Goal: Information Seeking & Learning: Learn about a topic

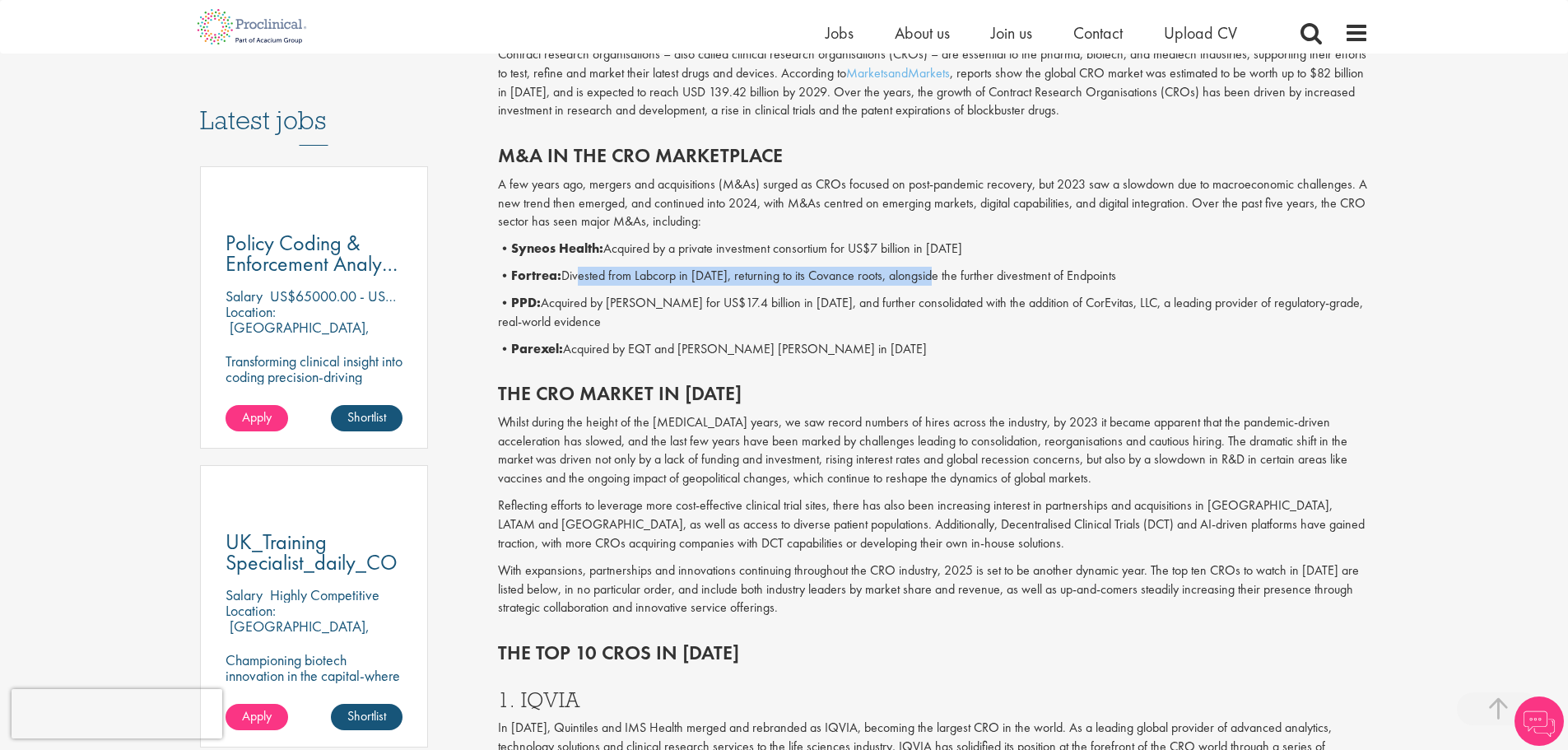
drag, startPoint x: 585, startPoint y: 281, endPoint x: 936, endPoint y: 281, distance: 351.0
click at [936, 281] on p "• Fortrea: Divested from Labcorp in [DATE], returning to its Covance roots, alo…" at bounding box center [934, 276] width 871 height 19
click at [920, 281] on p "• Fortrea: Divested from Labcorp in [DATE], returning to its Covance roots, alo…" at bounding box center [934, 276] width 871 height 19
drag, startPoint x: 863, startPoint y: 282, endPoint x: 993, endPoint y: 282, distance: 130.0
click at [993, 282] on p "• Fortrea: Divested from Labcorp in [DATE], returning to its Covance roots, alo…" at bounding box center [934, 276] width 871 height 19
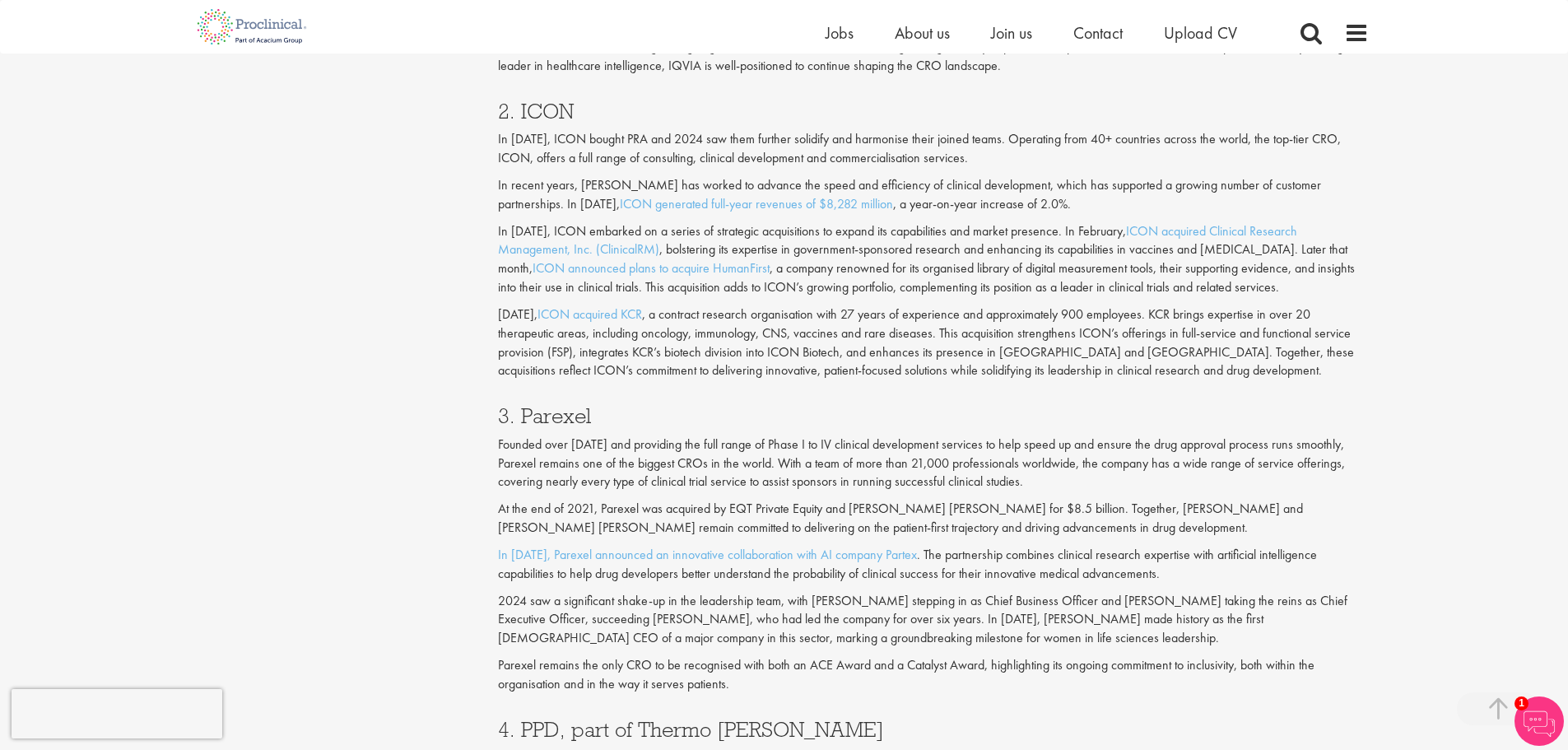
scroll to position [1646, 0]
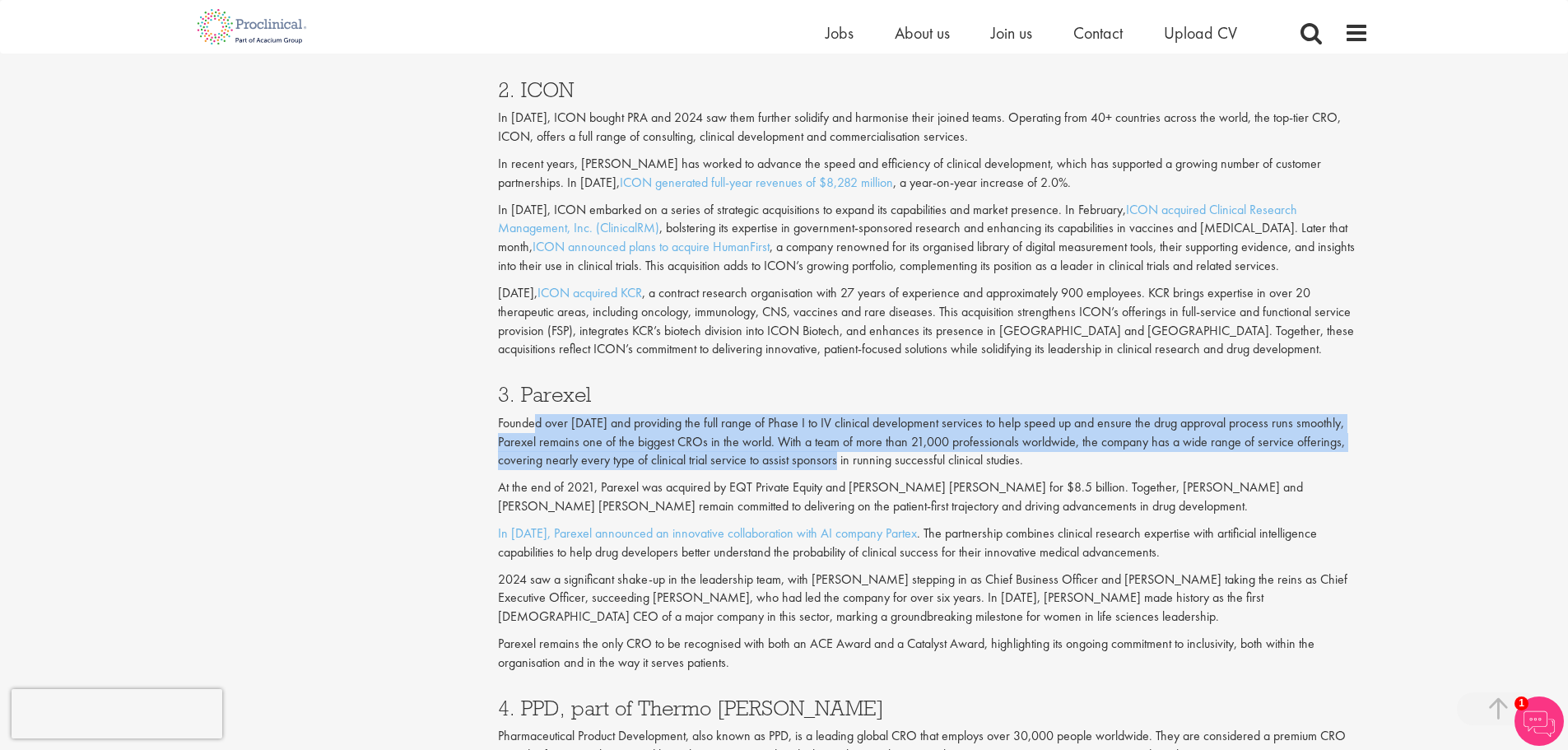
drag, startPoint x: 533, startPoint y: 422, endPoint x: 852, endPoint y: 466, distance: 322.0
click at [852, 466] on p "Founded over [DATE] and providing the full range of Phase I to IV clinical deve…" at bounding box center [934, 442] width 871 height 57
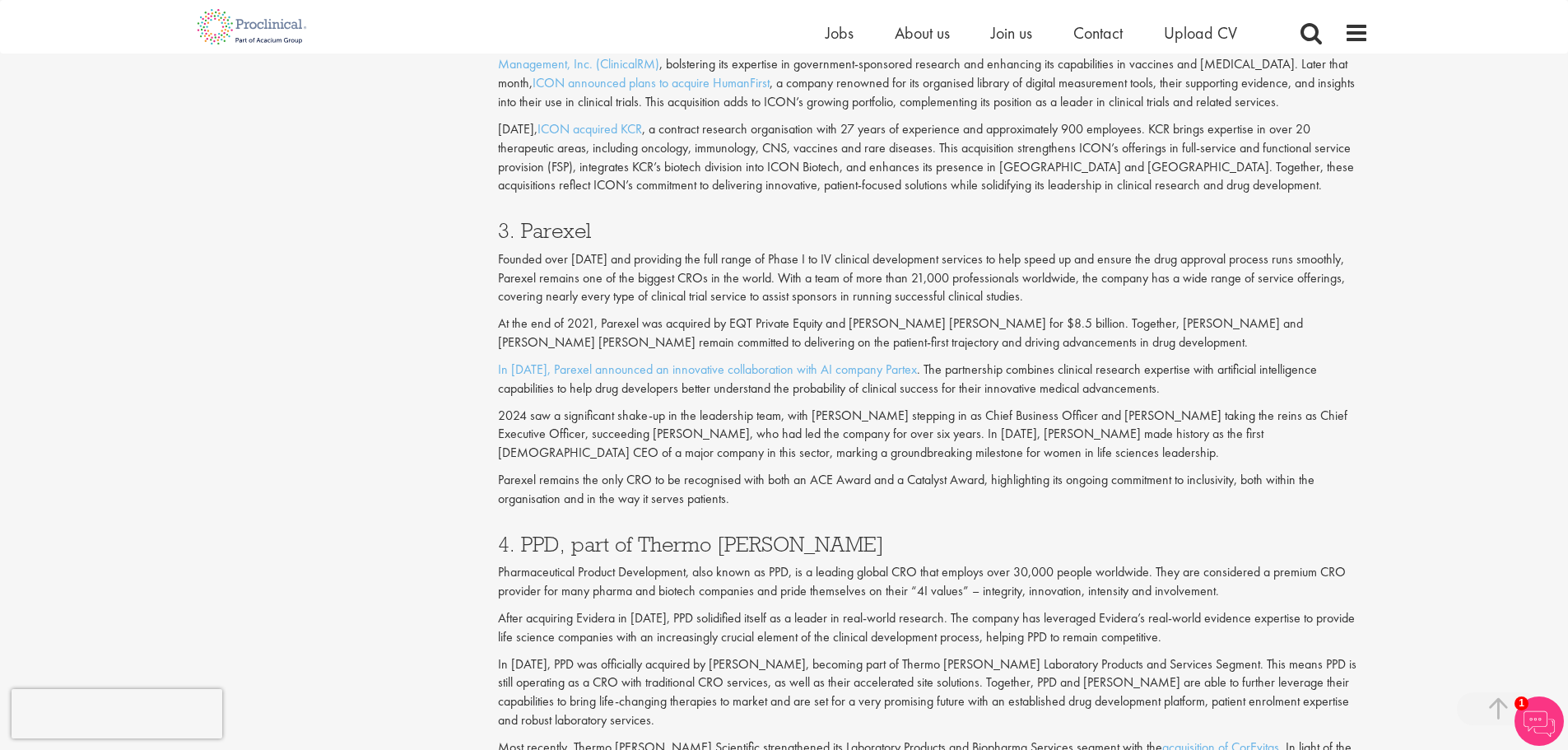
scroll to position [1811, 0]
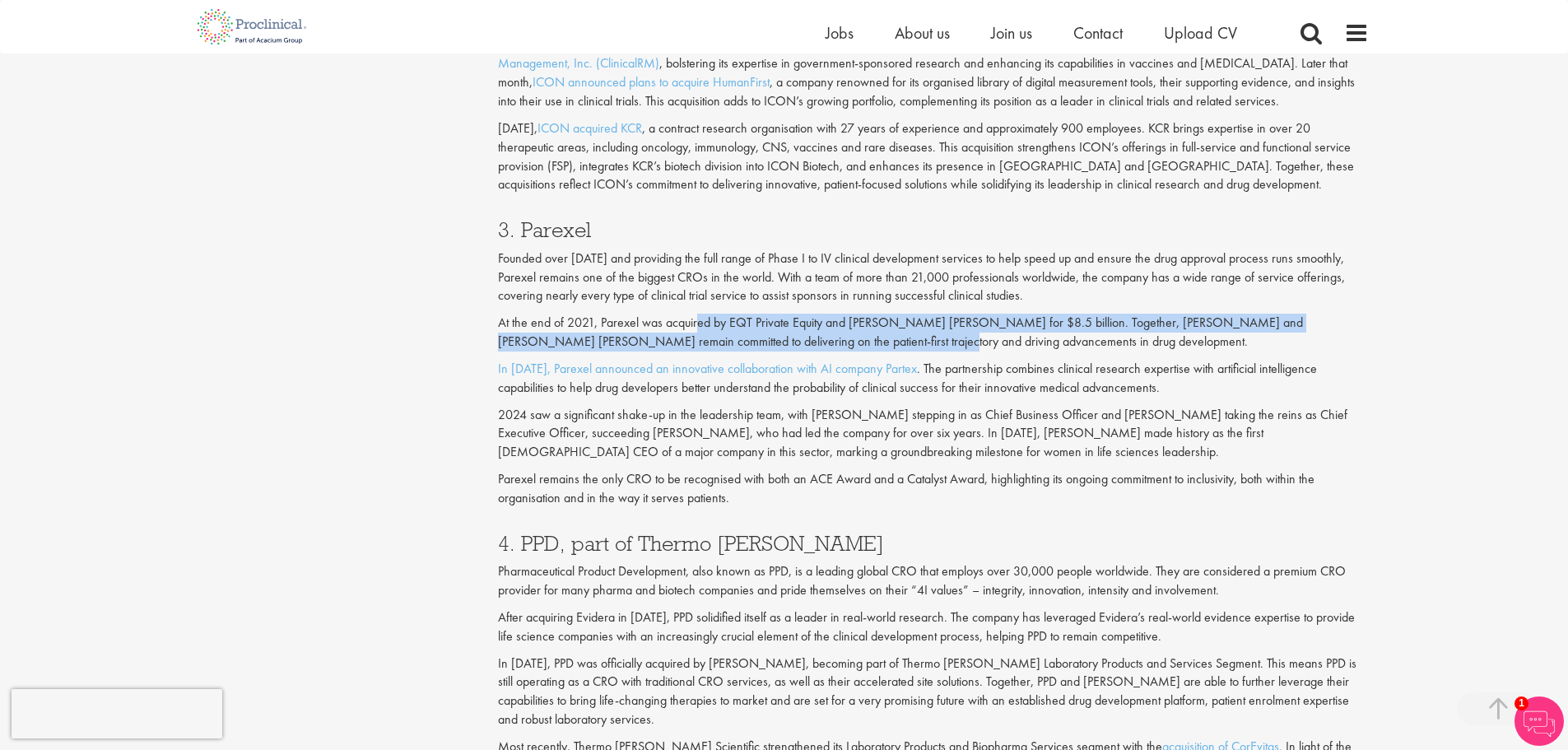
drag, startPoint x: 697, startPoint y: 315, endPoint x: 852, endPoint y: 343, distance: 157.5
click at [852, 343] on p "At the end of 2021, Parexel was acquired by EQT Private Equity and [PERSON_NAME…" at bounding box center [934, 333] width 871 height 38
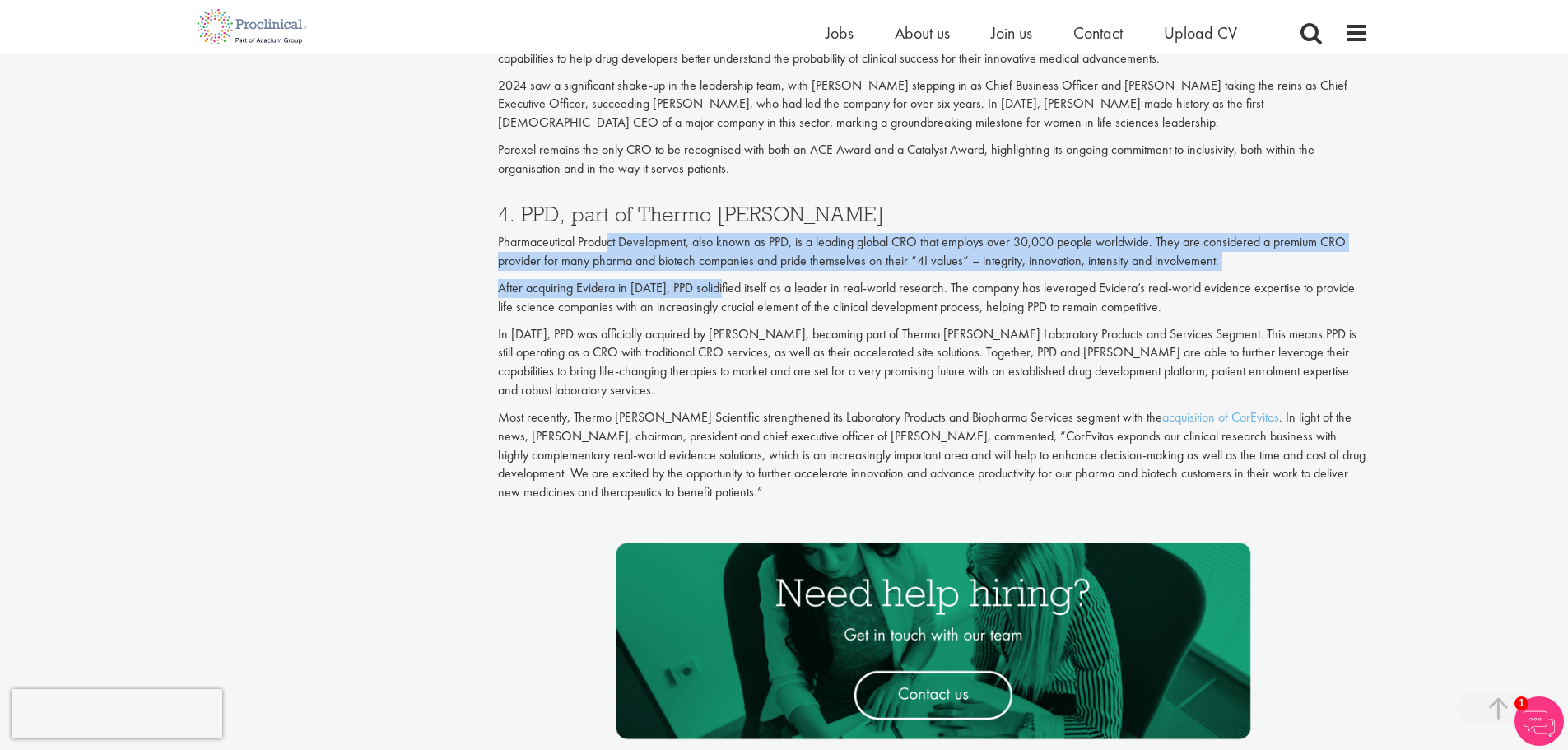
drag, startPoint x: 610, startPoint y: 248, endPoint x: 723, endPoint y: 294, distance: 122.0
click at [721, 293] on div "4. PPD, part of Thermo [PERSON_NAME] Pharmaceutical Product Development, also k…" at bounding box center [933, 348] width 895 height 323
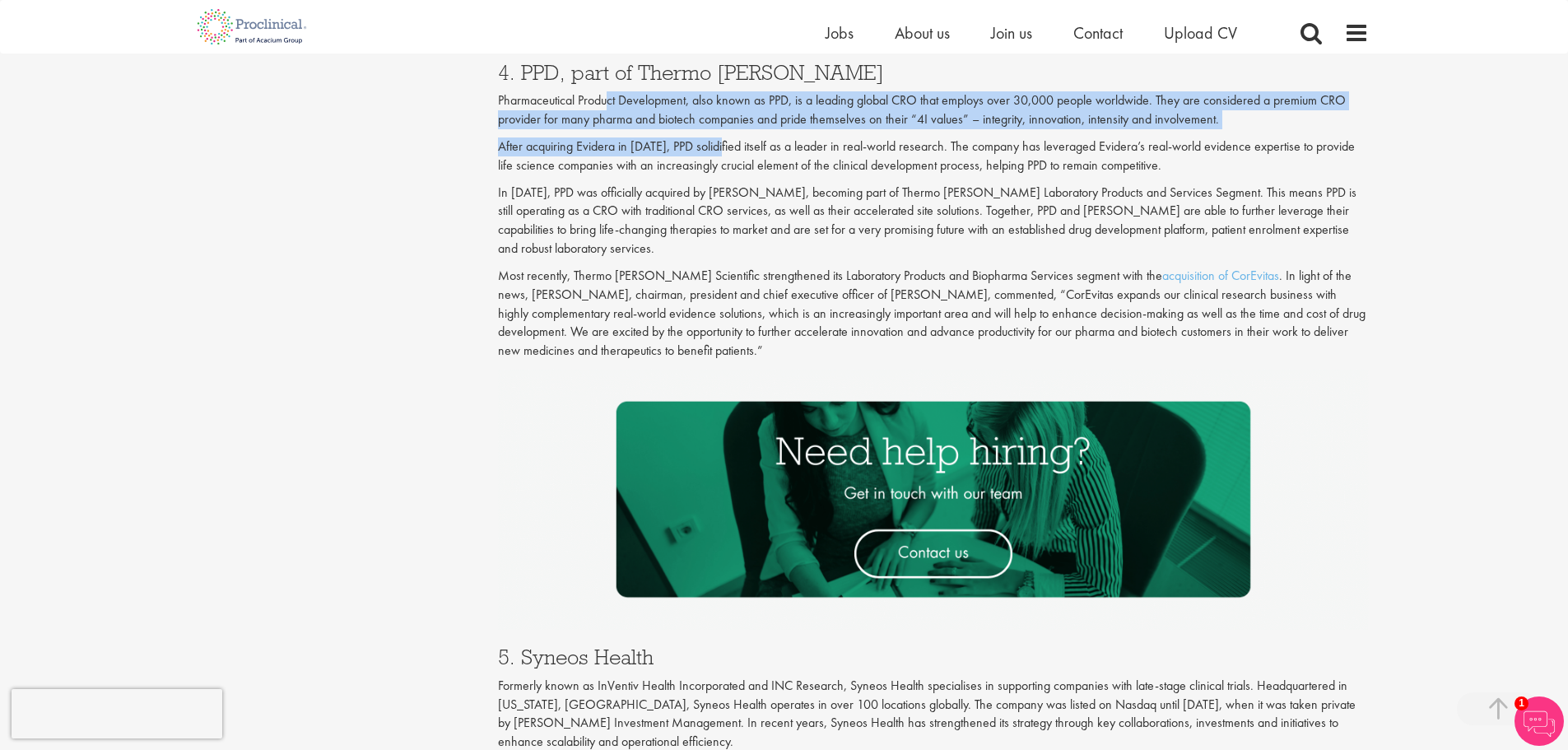
scroll to position [2552, 0]
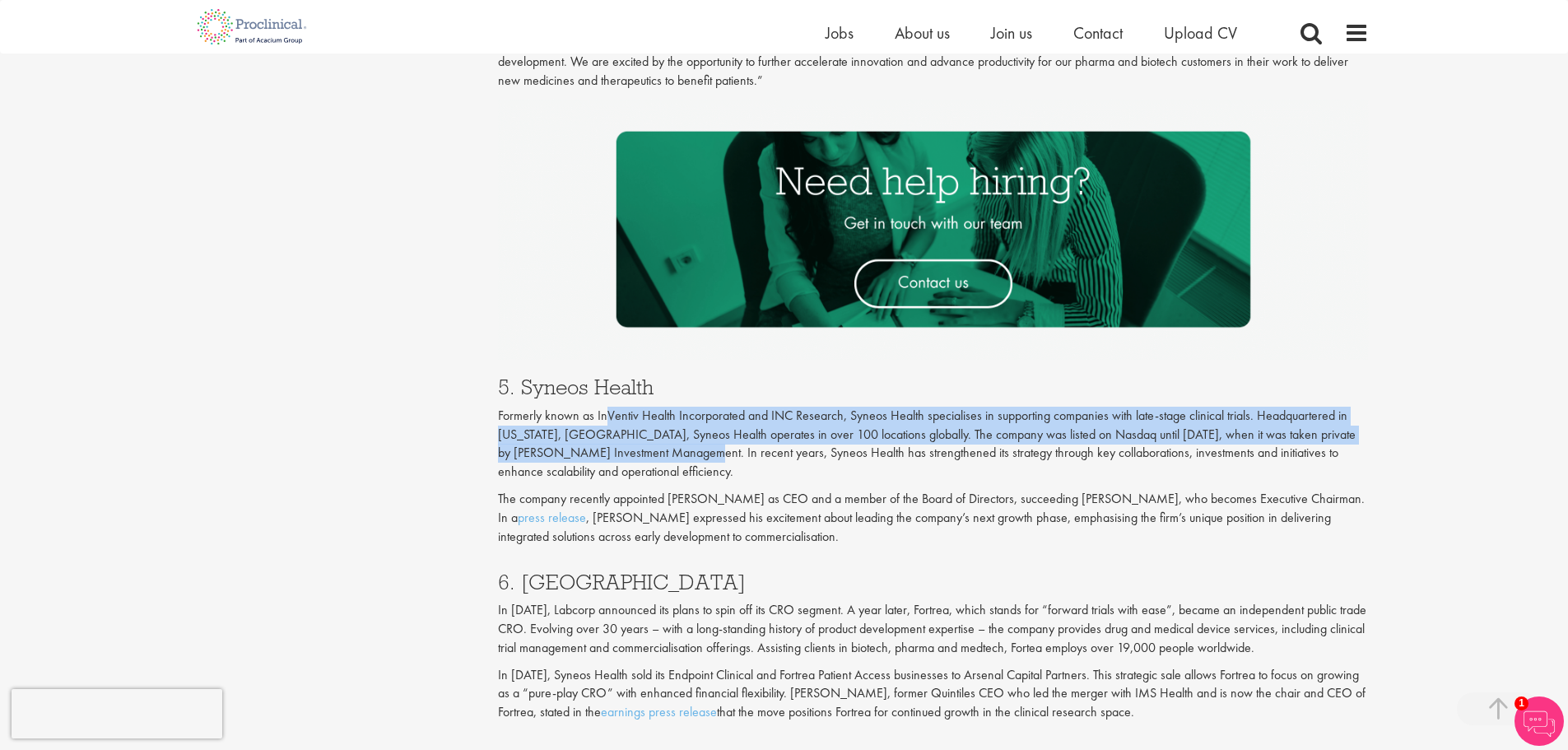
drag, startPoint x: 616, startPoint y: 425, endPoint x: 698, endPoint y: 459, distance: 88.8
click at [697, 459] on p "Formerly known as InVentiv Health Incorporated and INC Research, Syneos Health …" at bounding box center [934, 443] width 871 height 75
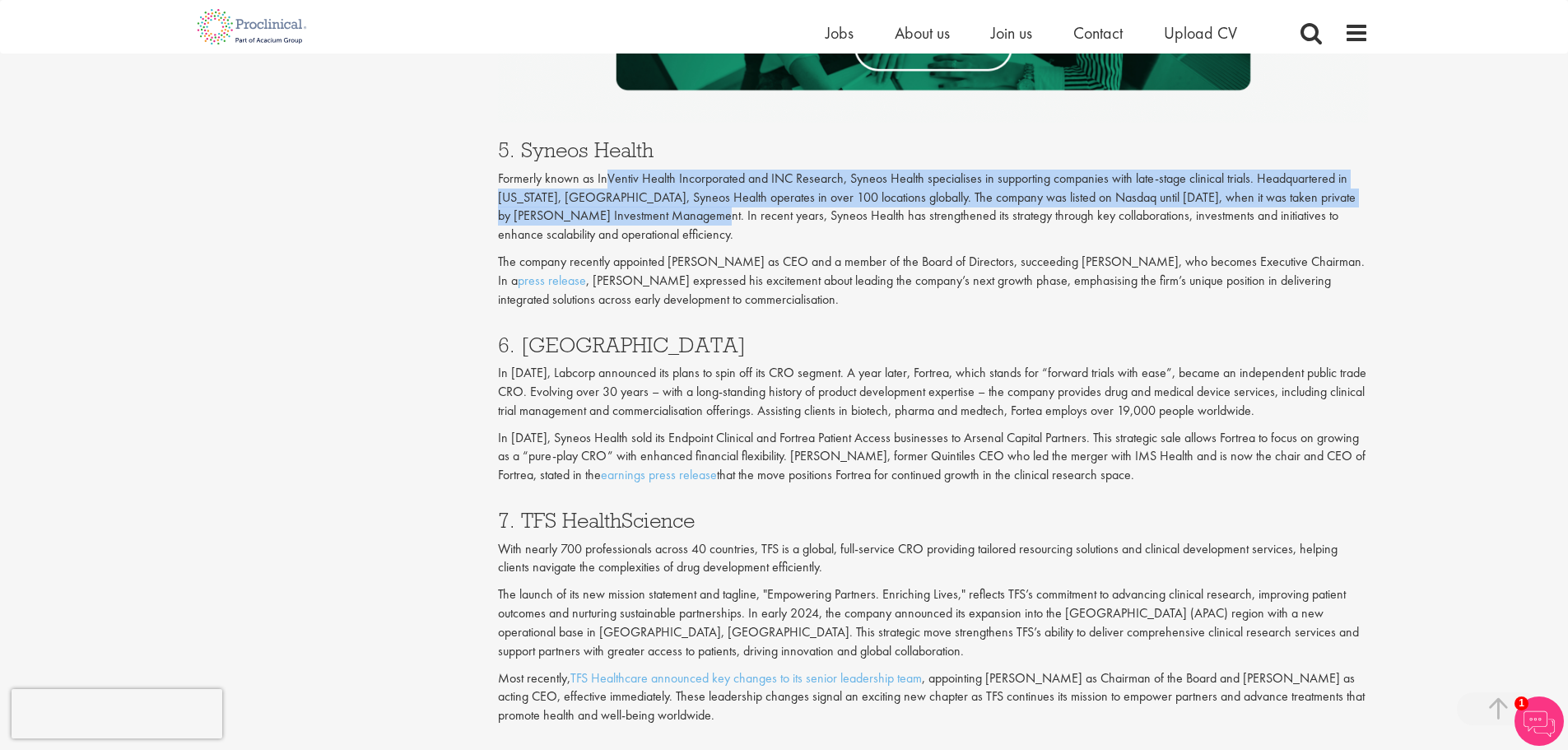
scroll to position [2799, 0]
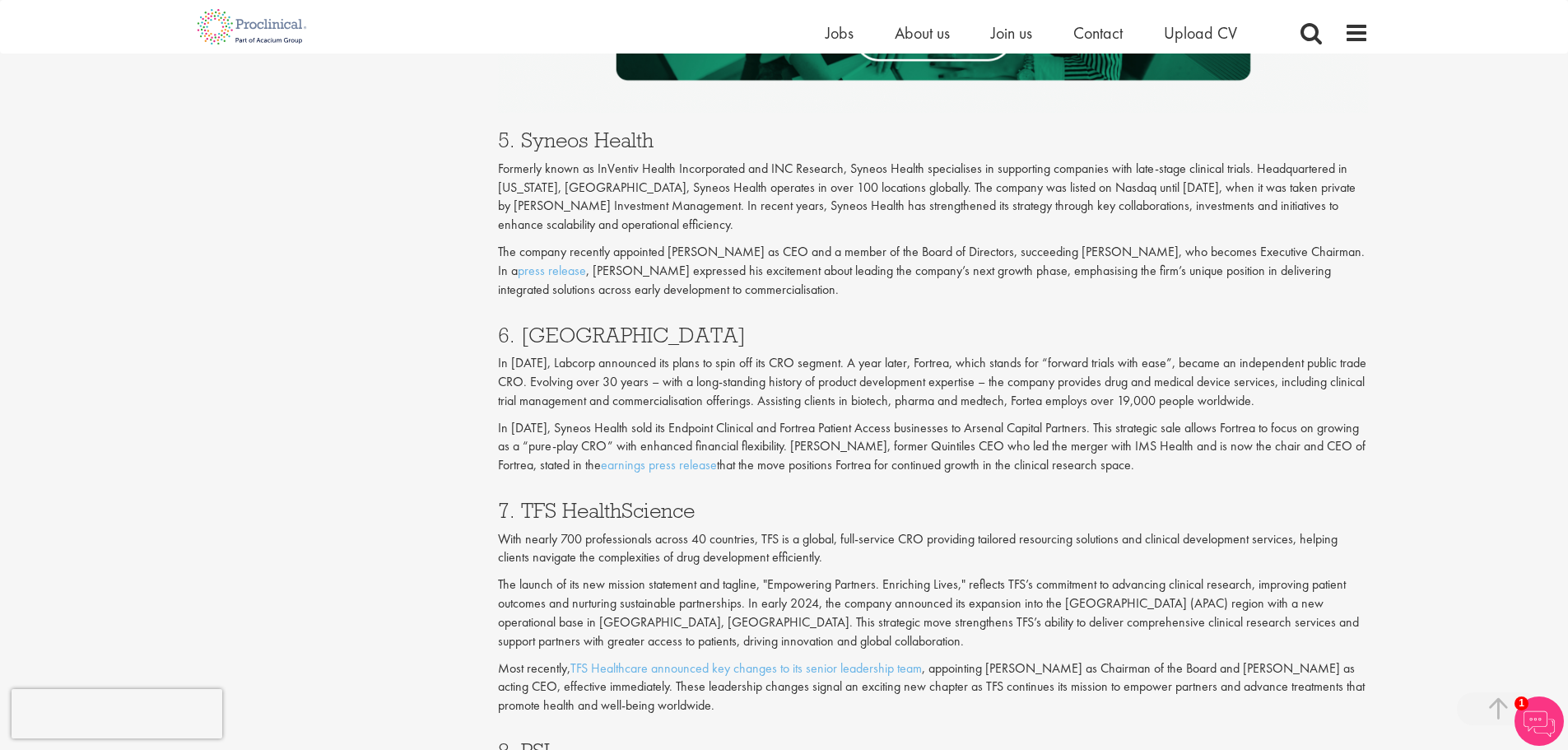
drag, startPoint x: 661, startPoint y: 357, endPoint x: 612, endPoint y: 293, distance: 80.6
click at [661, 354] on p "In [DATE], Labcorp announced its plans to spin off its CRO segment. A year late…" at bounding box center [934, 382] width 871 height 57
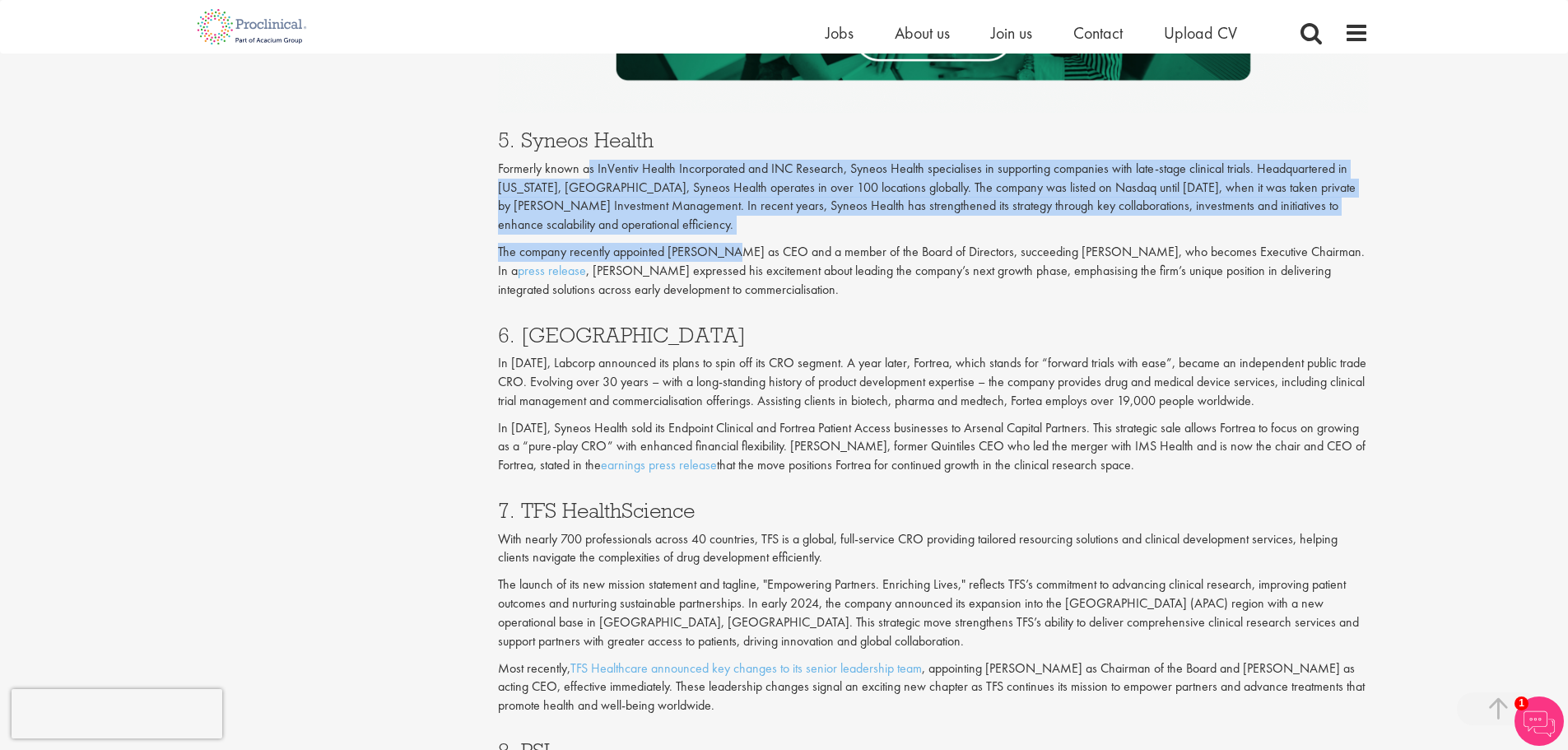
drag, startPoint x: 609, startPoint y: 177, endPoint x: 729, endPoint y: 237, distance: 134.2
click at [729, 237] on div "5. Syneos Health Formerly known as InVentiv Health Incorporated and INC Researc…" at bounding box center [933, 210] width 895 height 194
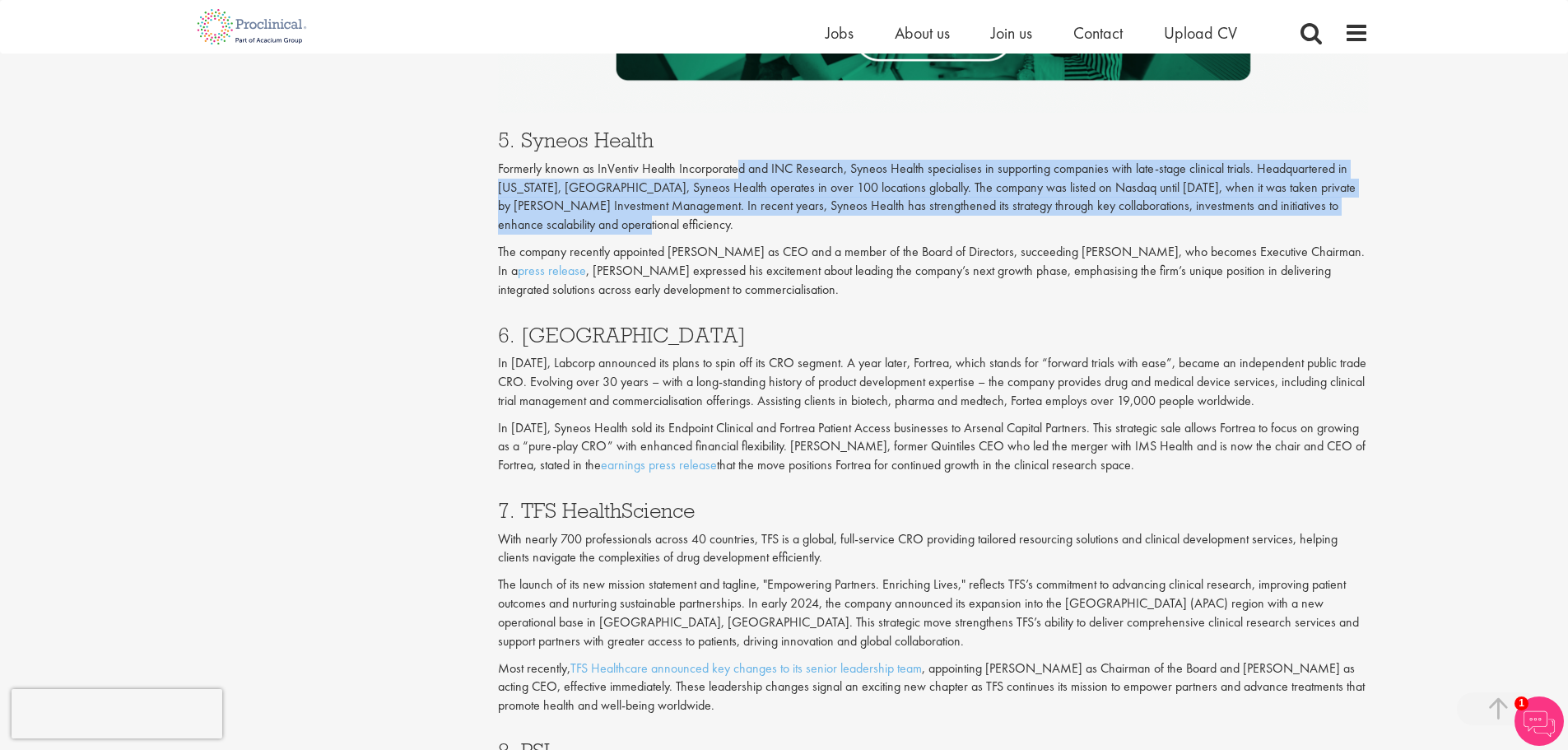
drag, startPoint x: 748, startPoint y: 173, endPoint x: 864, endPoint y: 223, distance: 126.3
click at [864, 221] on p "Formerly known as InVentiv Health Incorporated and INC Research, Syneos Health …" at bounding box center [934, 197] width 871 height 75
click at [864, 223] on p "Formerly known as InVentiv Health Incorporated and INC Research, Syneos Health …" at bounding box center [934, 197] width 871 height 75
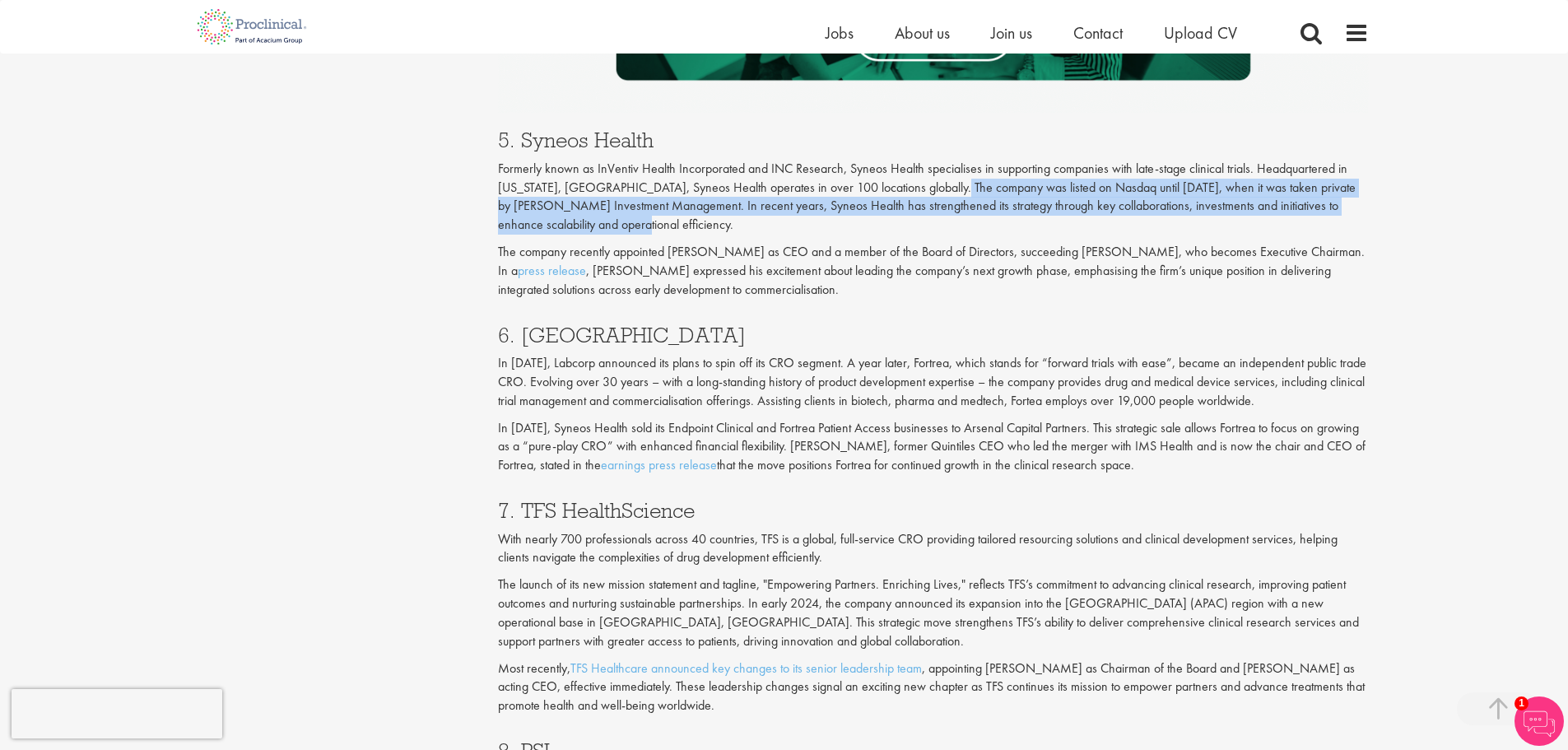
drag, startPoint x: 949, startPoint y: 183, endPoint x: 1102, endPoint y: 220, distance: 157.4
click at [1102, 220] on p "Formerly known as InVentiv Health Incorporated and INC Research, Syneos Health …" at bounding box center [934, 197] width 871 height 75
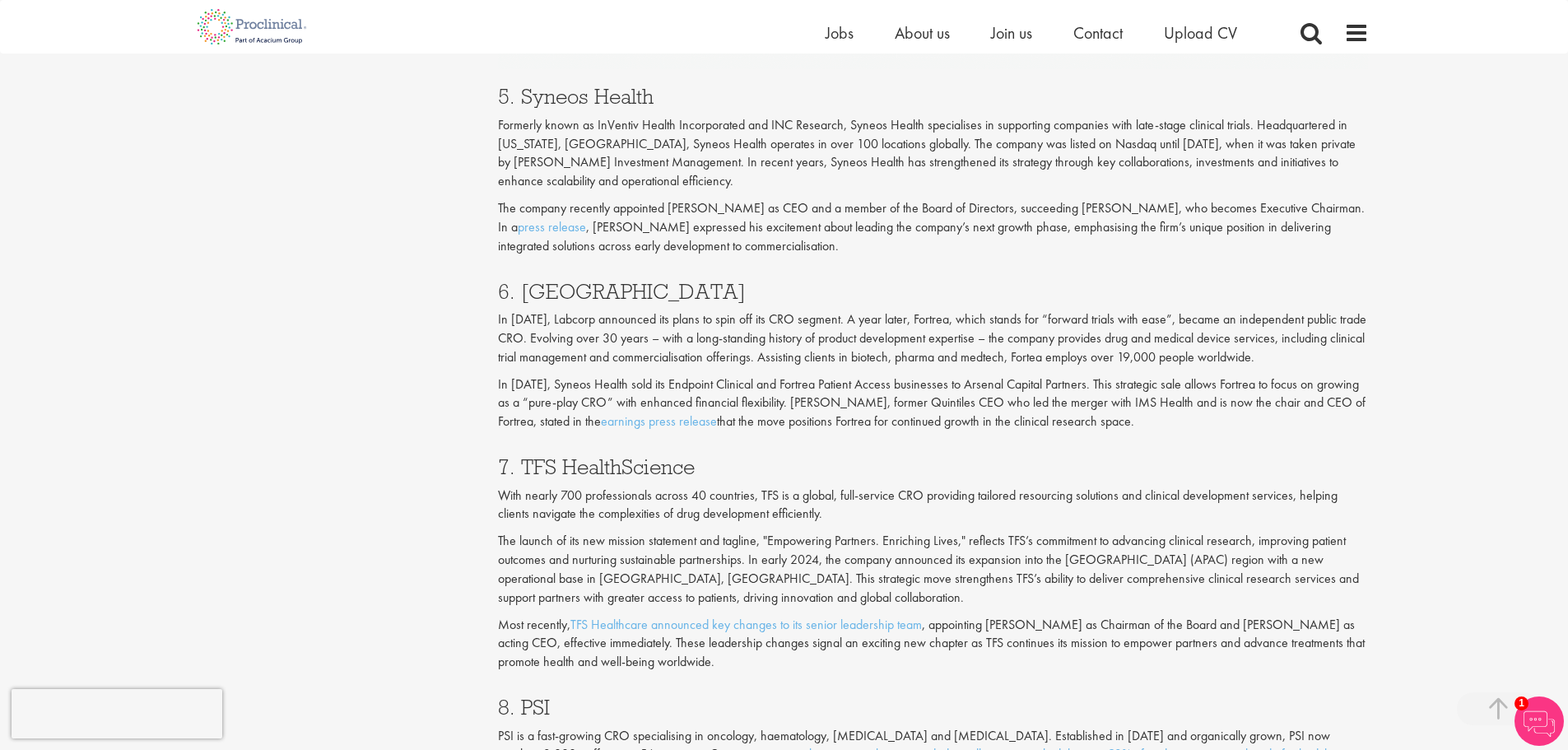
scroll to position [2881, 0]
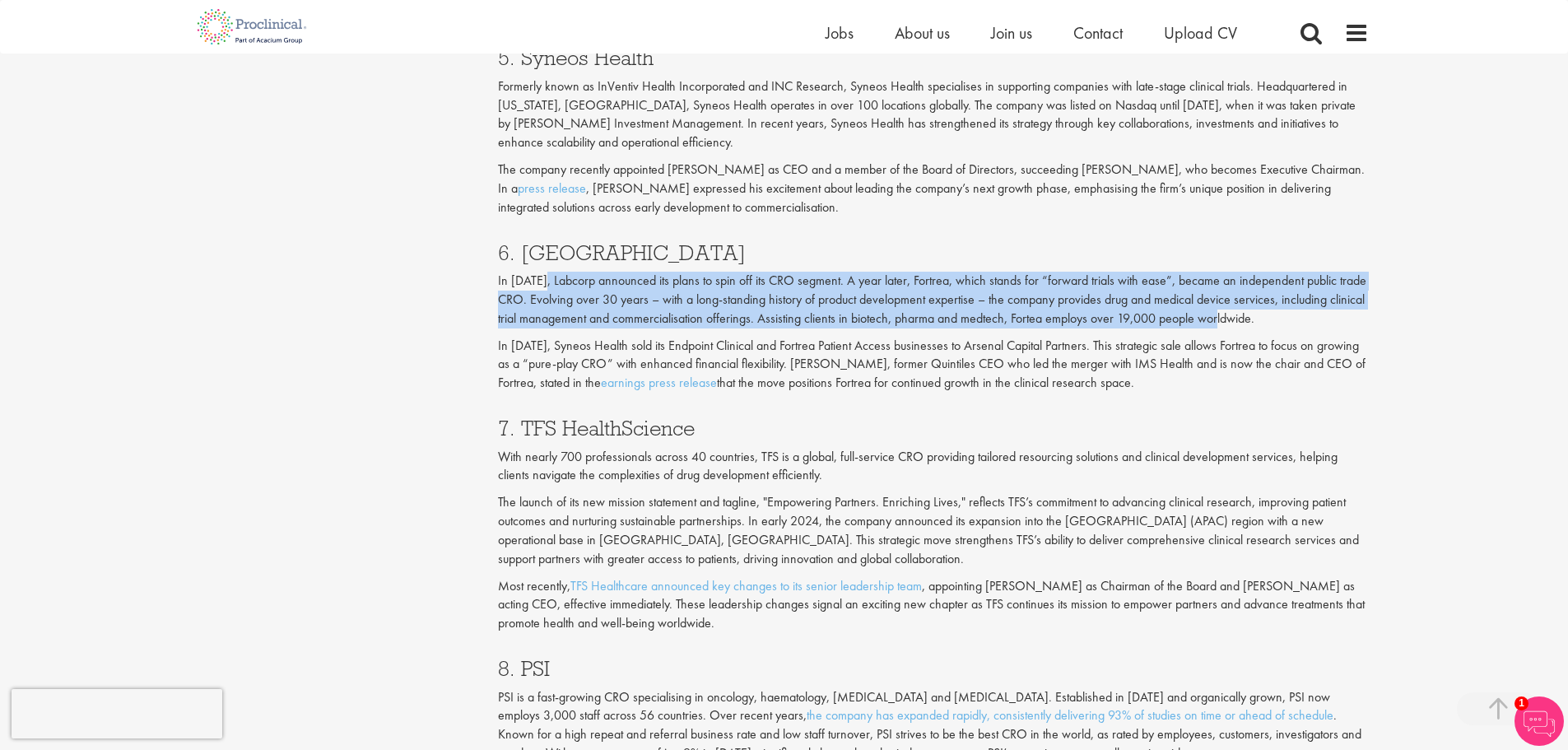
drag, startPoint x: 565, startPoint y: 280, endPoint x: 1227, endPoint y: 324, distance: 663.5
click at [1227, 324] on p "In [DATE], Labcorp announced its plans to spin off its CRO segment. A year late…" at bounding box center [934, 300] width 871 height 57
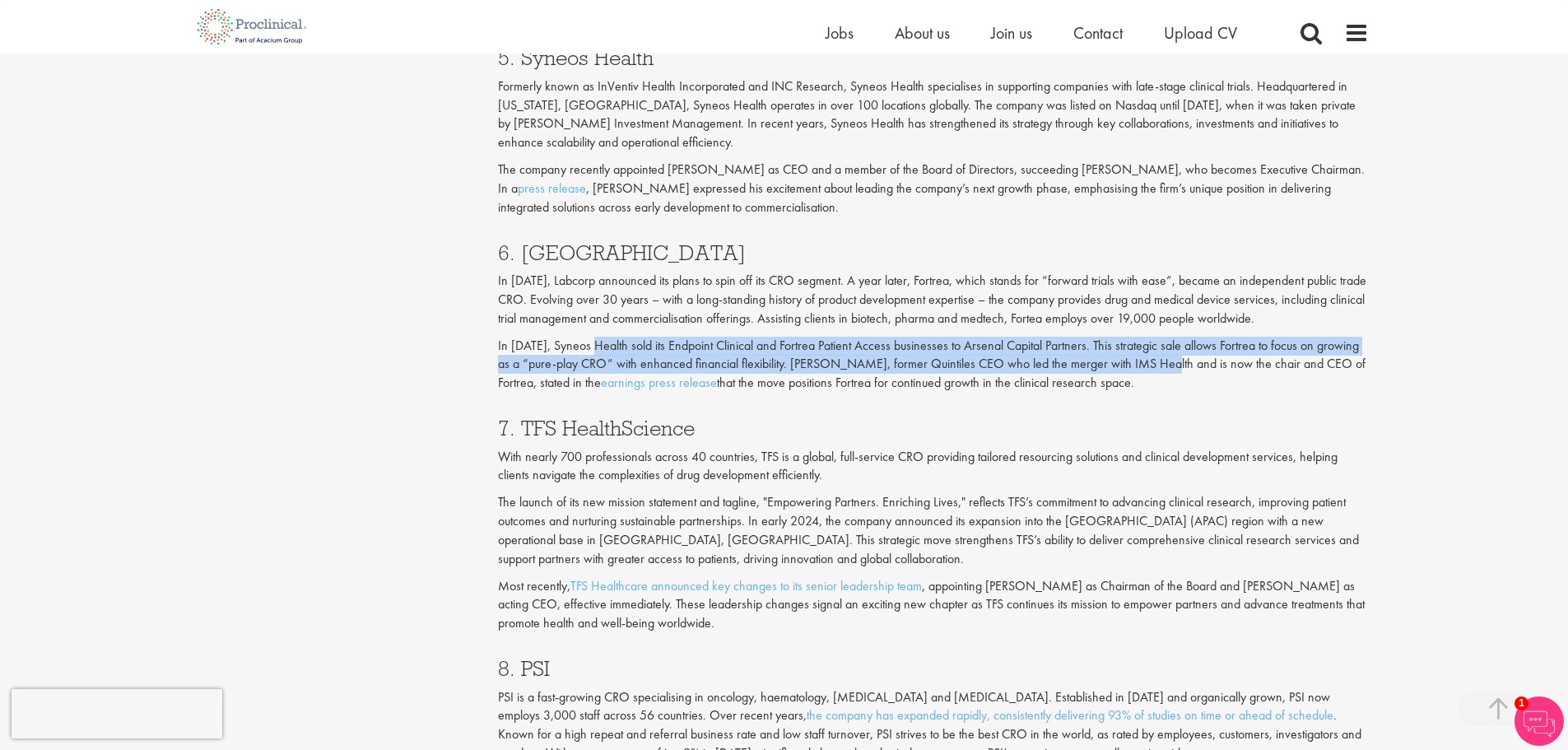
drag, startPoint x: 597, startPoint y: 348, endPoint x: 1178, endPoint y: 364, distance: 581.2
click at [1178, 364] on p "In [DATE], Syneos Health sold its Endpoint Clinical and Fortrea Patient Access …" at bounding box center [934, 364] width 871 height 57
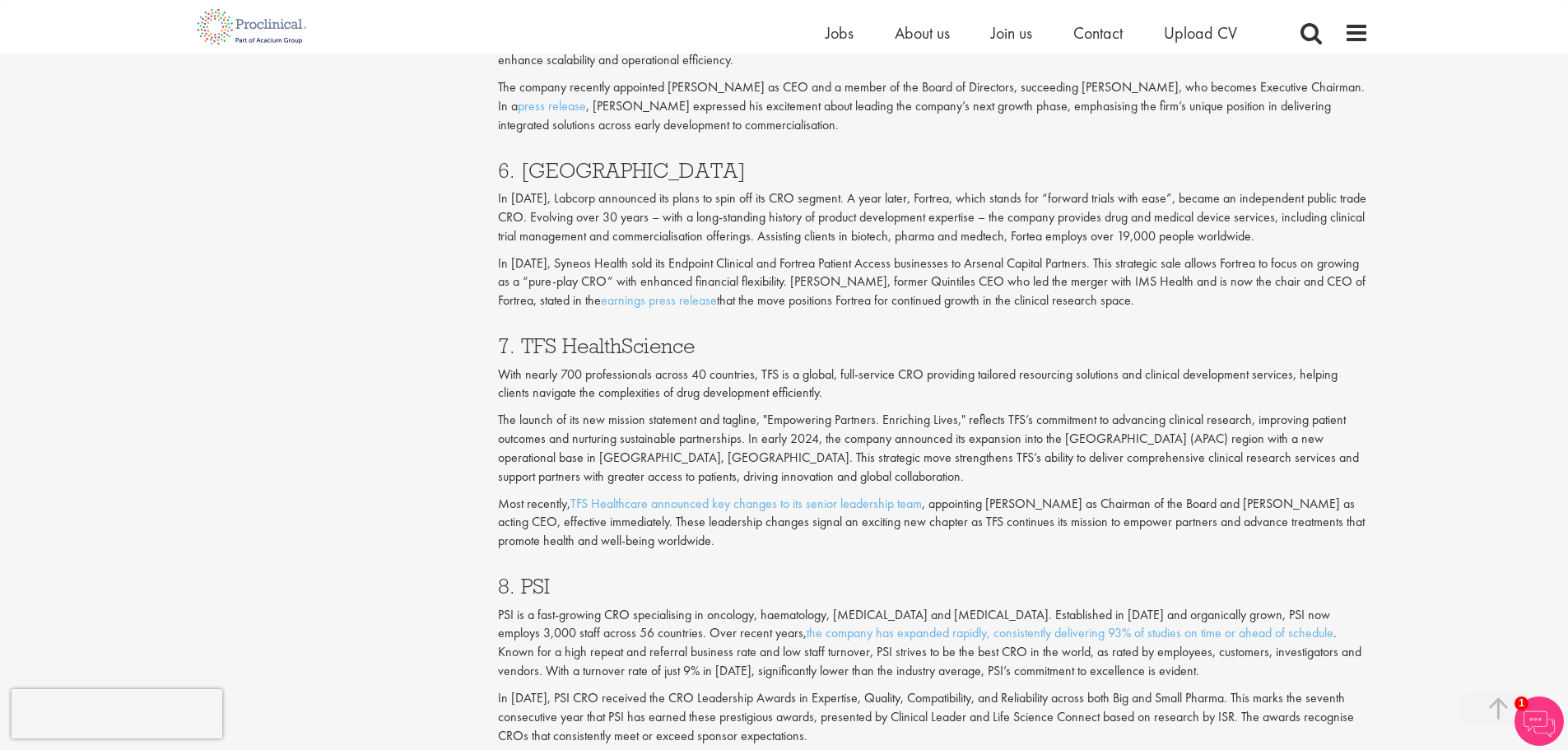
click at [898, 293] on p "In [DATE], Syneos Health sold its Endpoint Clinical and Fortrea Patient Access …" at bounding box center [934, 282] width 871 height 57
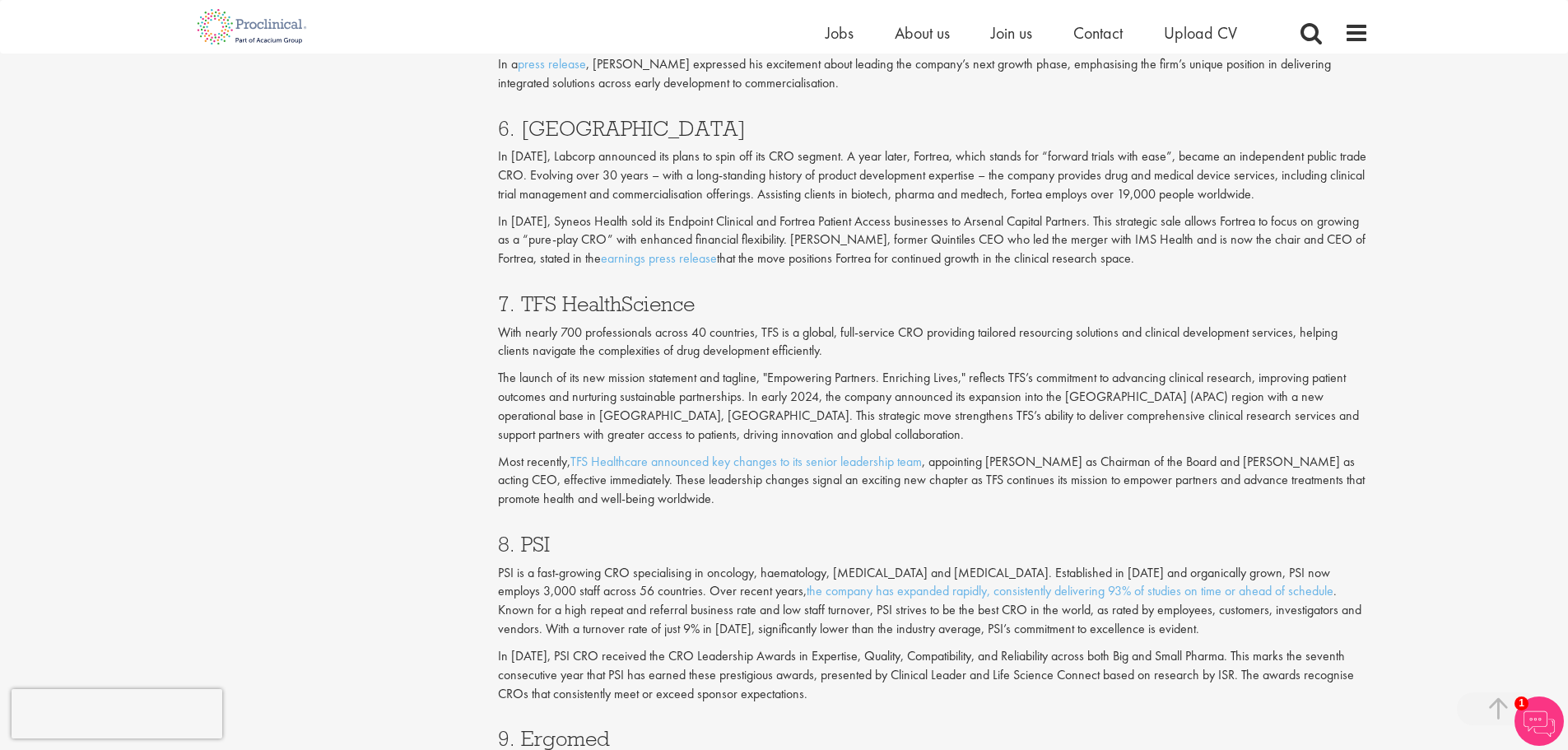
scroll to position [3046, 0]
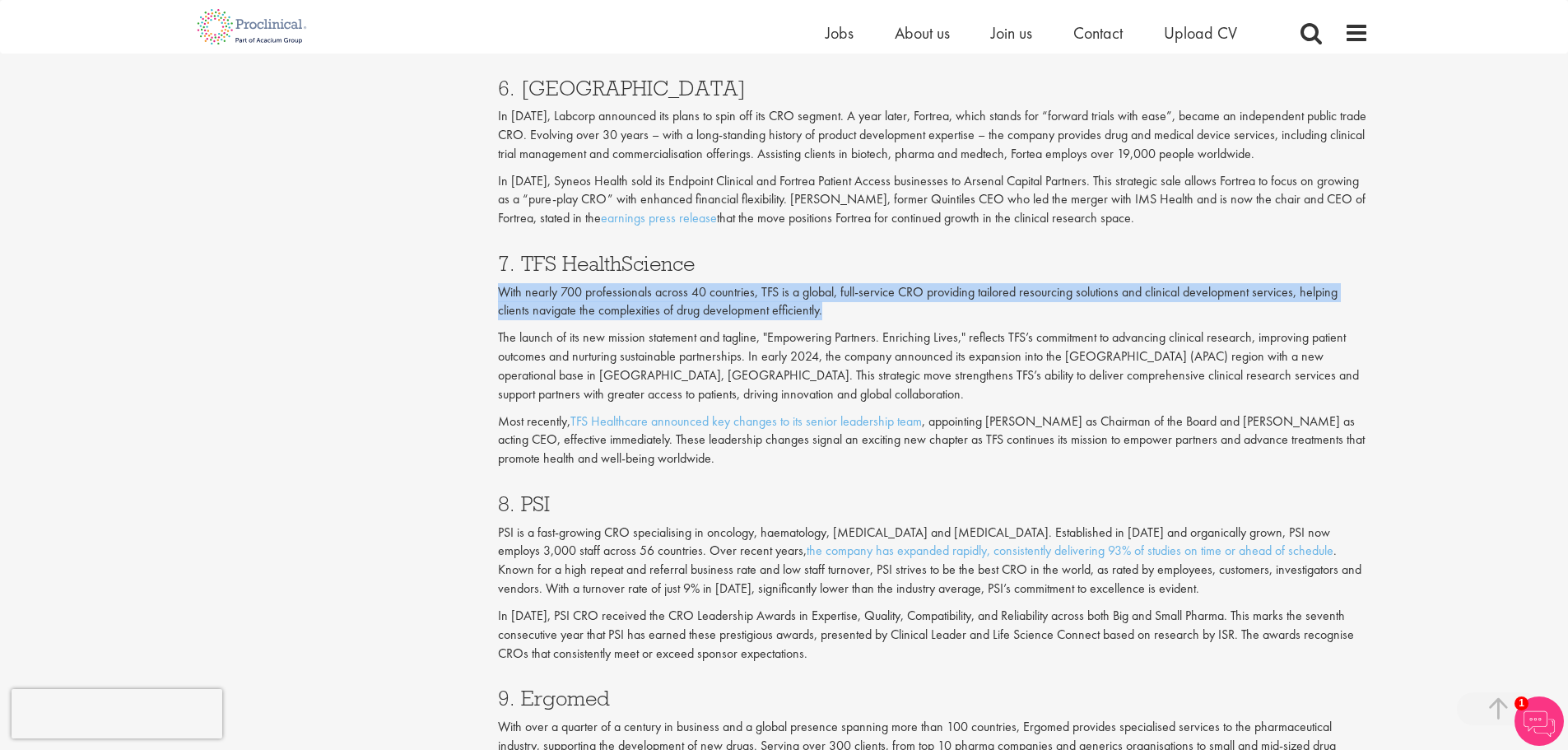
drag, startPoint x: 498, startPoint y: 297, endPoint x: 866, endPoint y: 315, distance: 368.4
click at [866, 315] on p "With nearly 700 professionals across 40 countries, TFS is a global, full-servic…" at bounding box center [934, 302] width 871 height 38
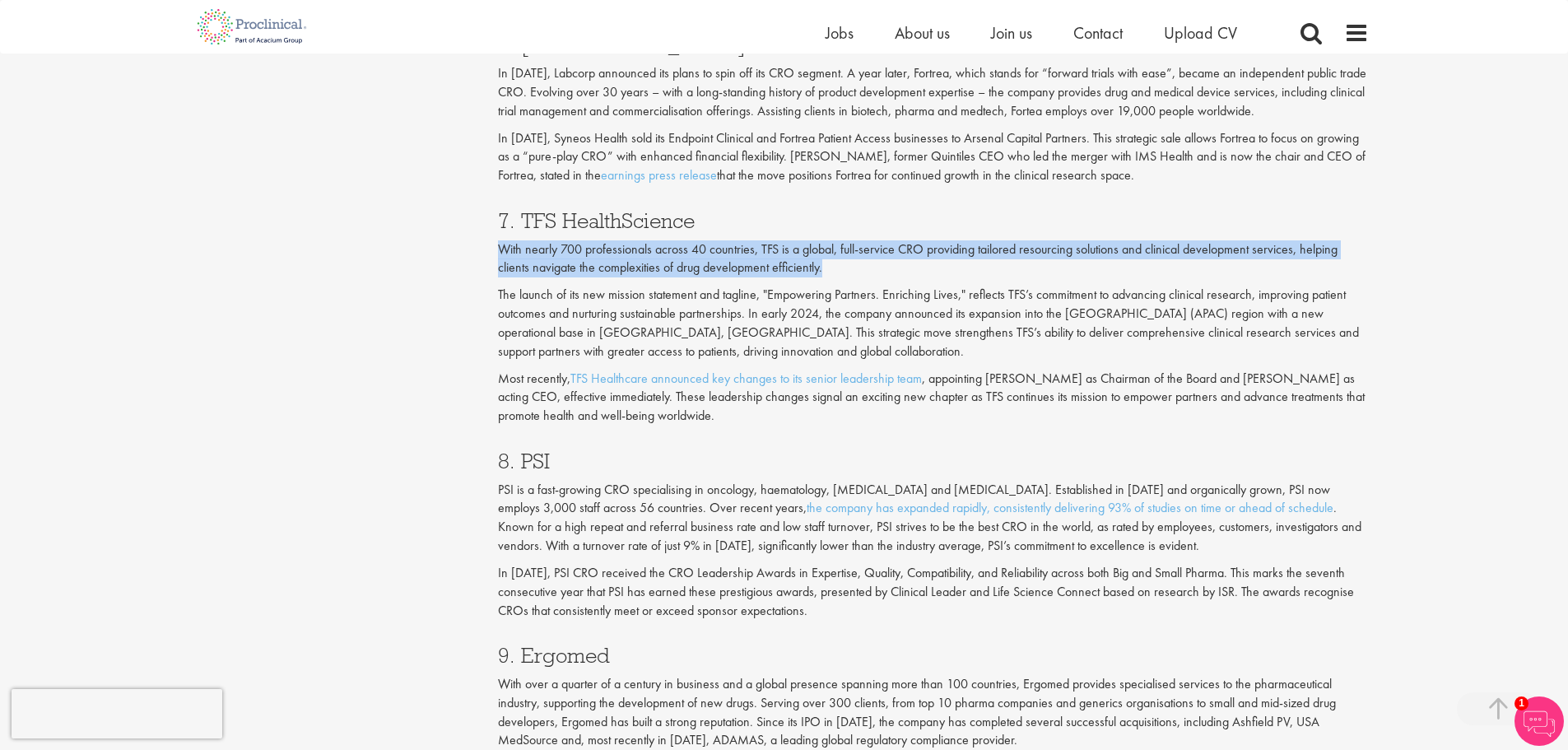
scroll to position [3211, 0]
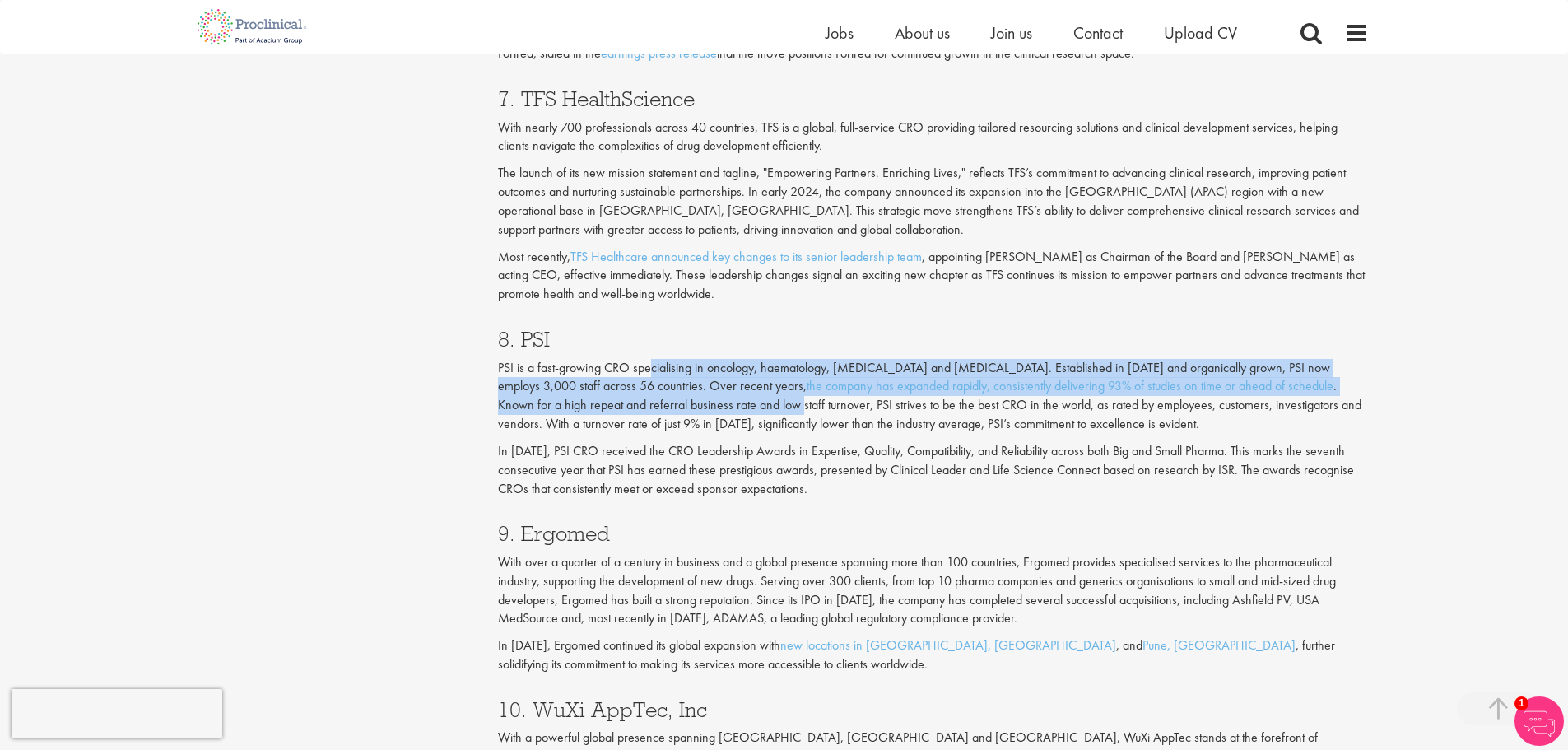
drag, startPoint x: 669, startPoint y: 364, endPoint x: 756, endPoint y: 403, distance: 95.3
click at [745, 401] on p "PSI is a fast-growing CRO specialising in oncology, haematology, [MEDICAL_DATA]…" at bounding box center [934, 396] width 871 height 75
drag, startPoint x: 665, startPoint y: 408, endPoint x: 678, endPoint y: 409, distance: 13.0
click at [665, 408] on p "PSI is a fast-growing CRO specialising in oncology, haematology, [MEDICAL_DATA]…" at bounding box center [934, 396] width 871 height 75
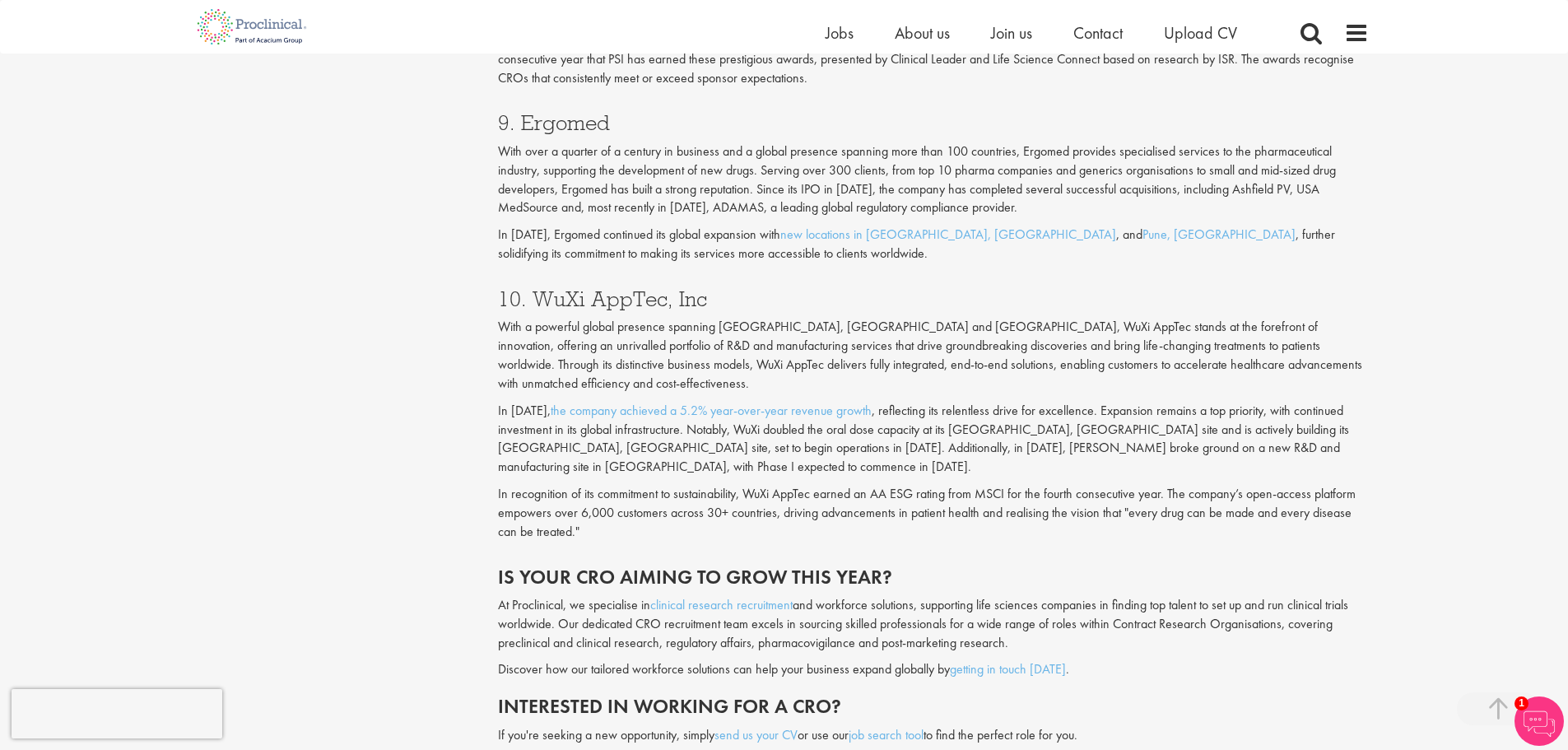
scroll to position [3621, 0]
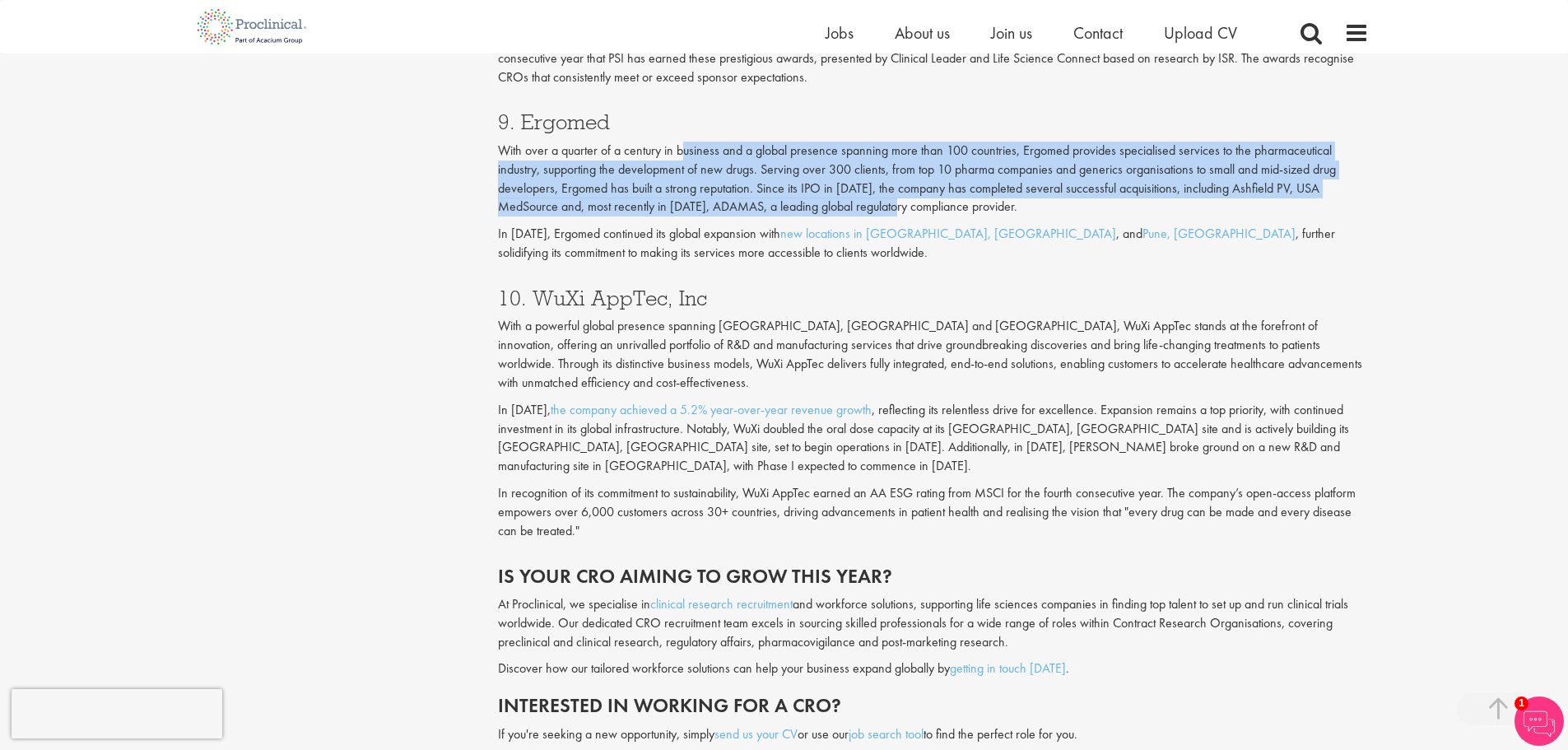
drag, startPoint x: 706, startPoint y: 152, endPoint x: 934, endPoint y: 212, distance: 235.8
click at [929, 211] on p "With over a quarter of a century in business and a global presence spanning mor…" at bounding box center [934, 179] width 871 height 75
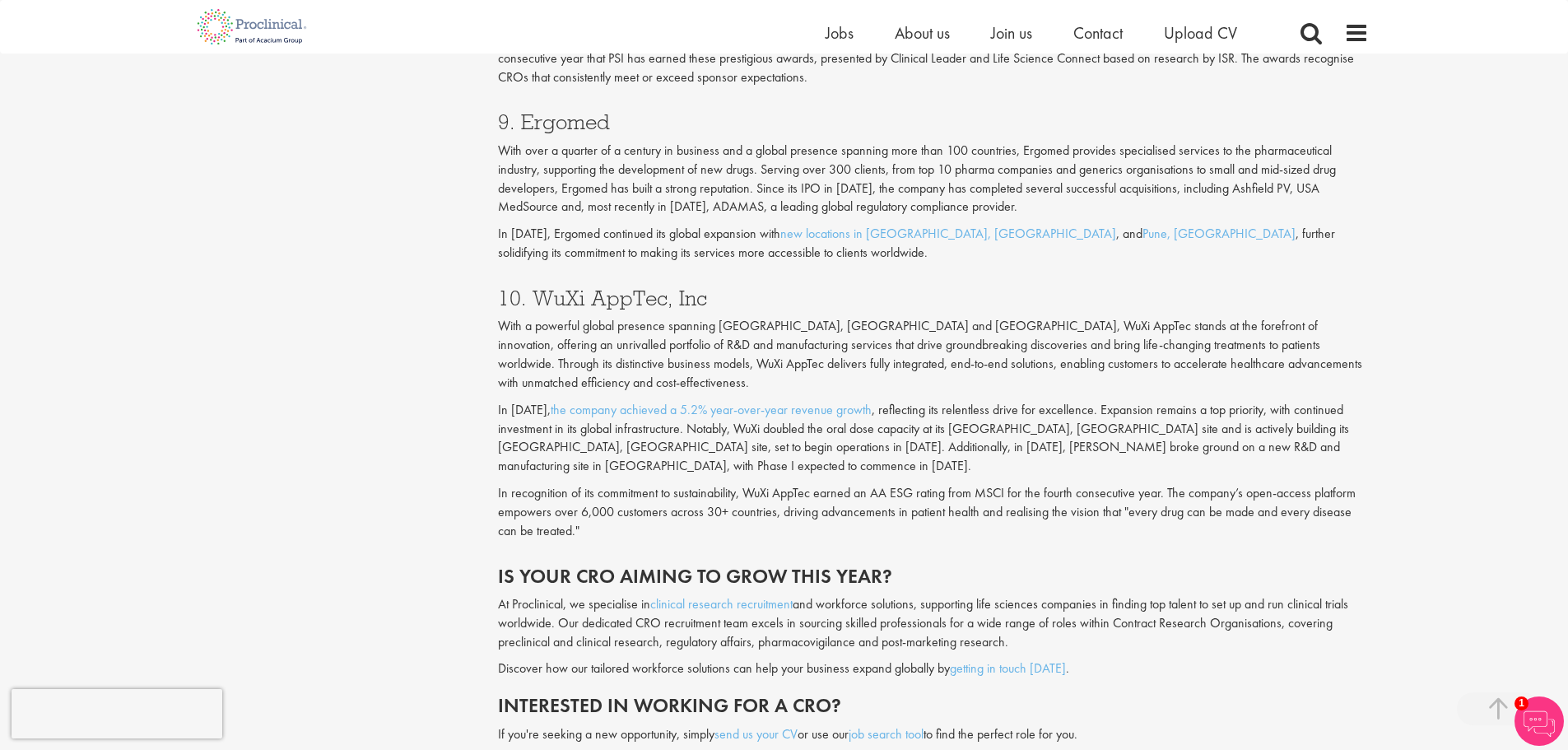
click at [934, 212] on p "With over a quarter of a century in business and a global presence spanning mor…" at bounding box center [934, 179] width 871 height 75
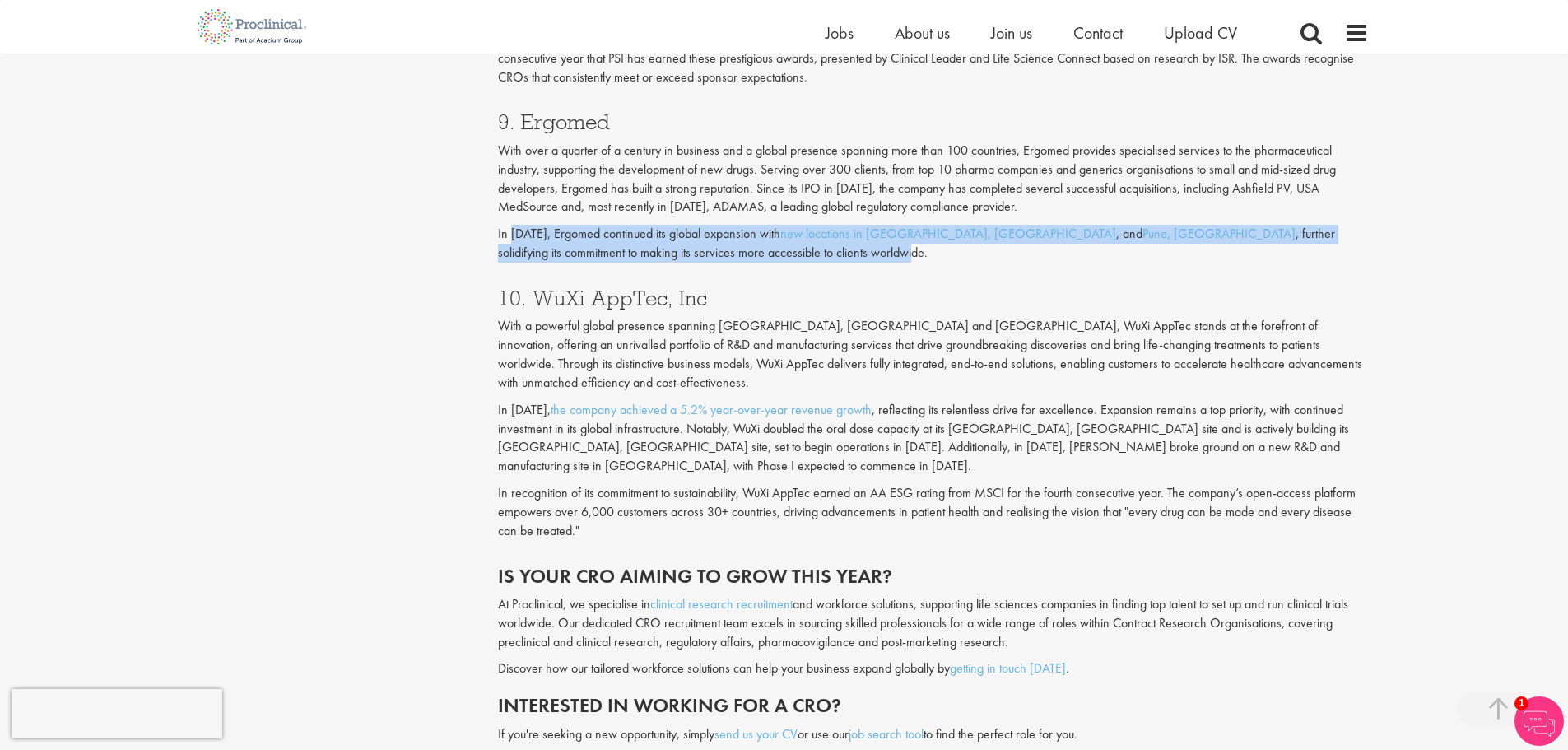
drag, startPoint x: 516, startPoint y: 237, endPoint x: 646, endPoint y: 262, distance: 132.4
click at [646, 262] on p "In [DATE], Ergomed continued its global expansion with new locations in [GEOGRA…" at bounding box center [934, 243] width 871 height 38
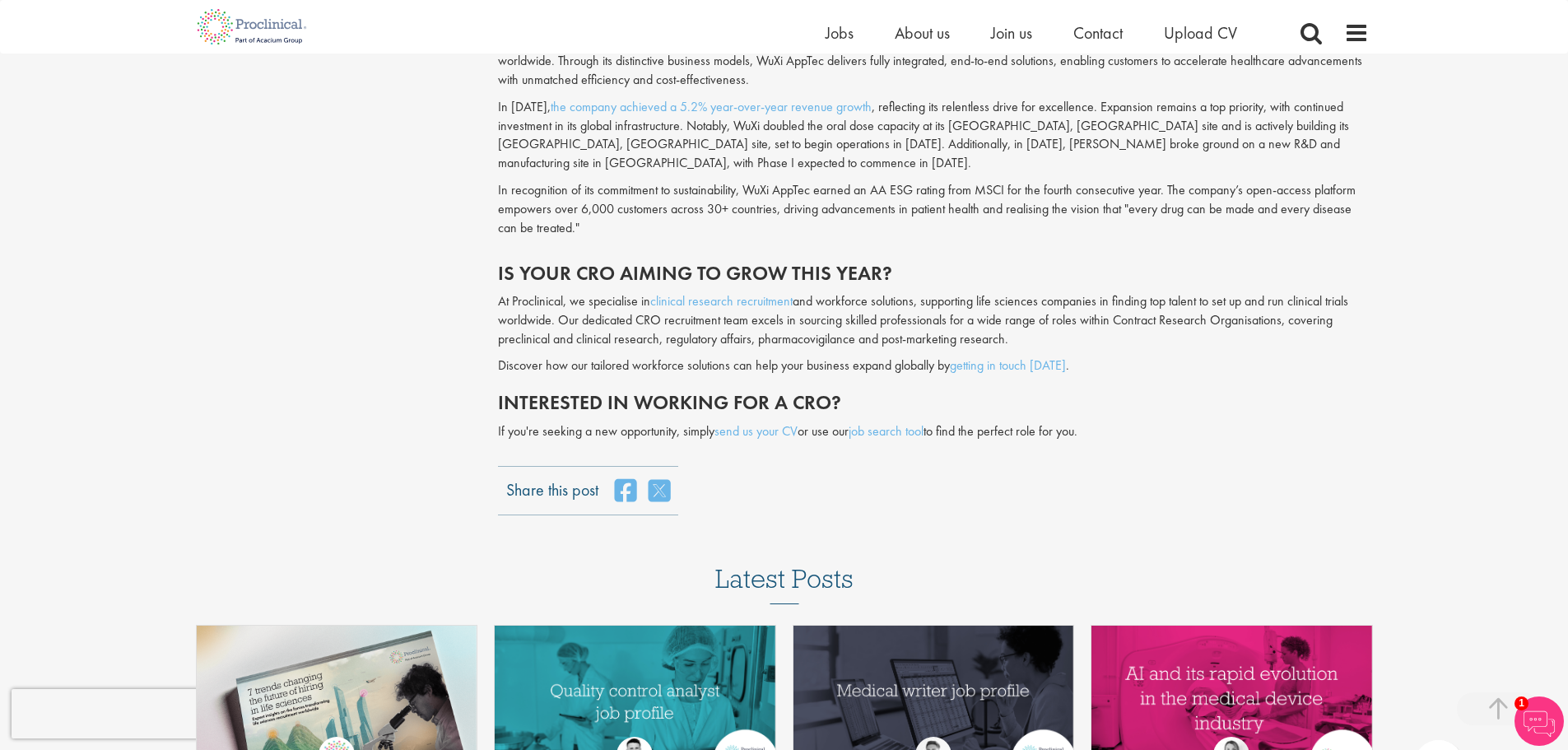
scroll to position [3951, 0]
